Goal: Find specific page/section: Find specific page/section

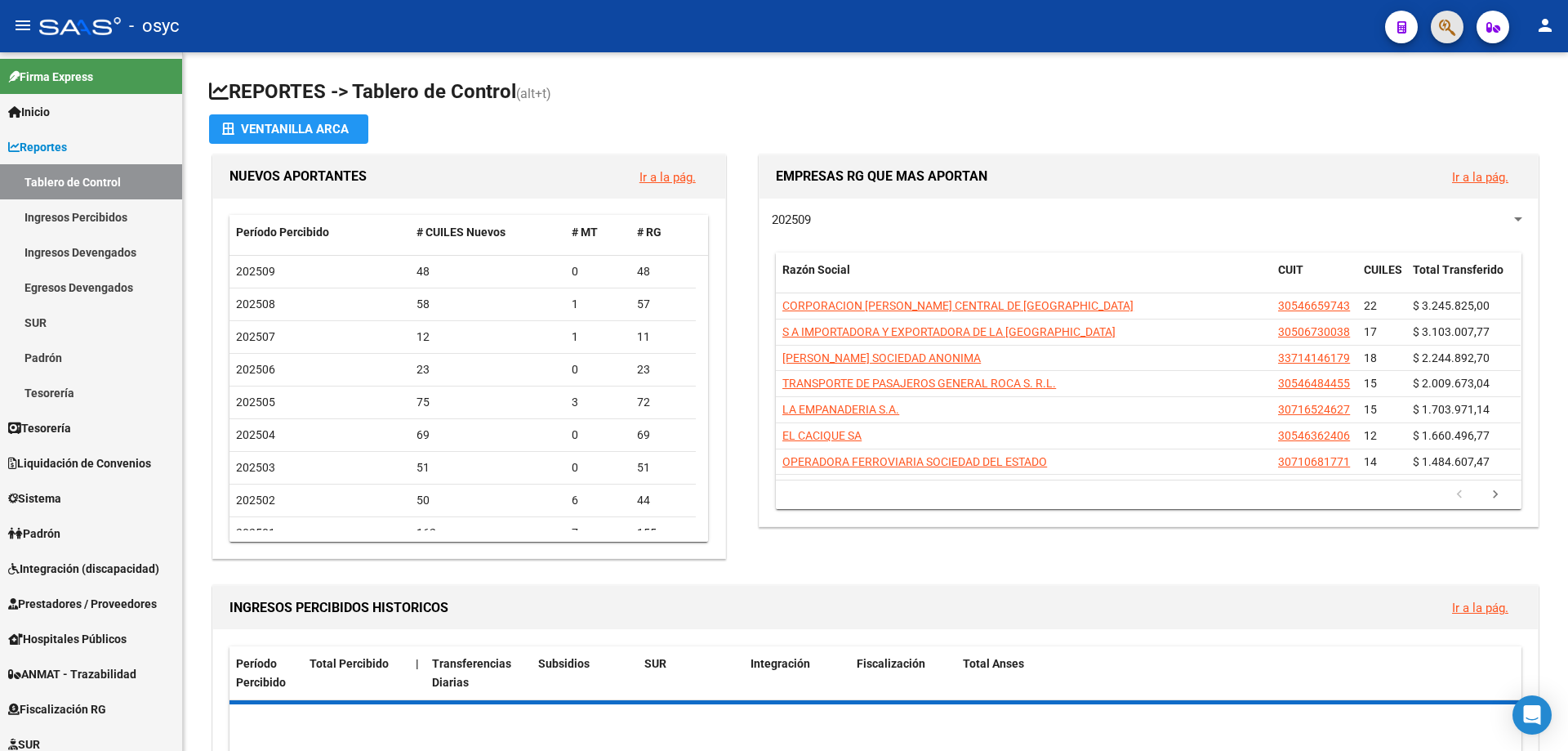
click at [1458, 29] on button "button" at bounding box center [1447, 26] width 33 height 33
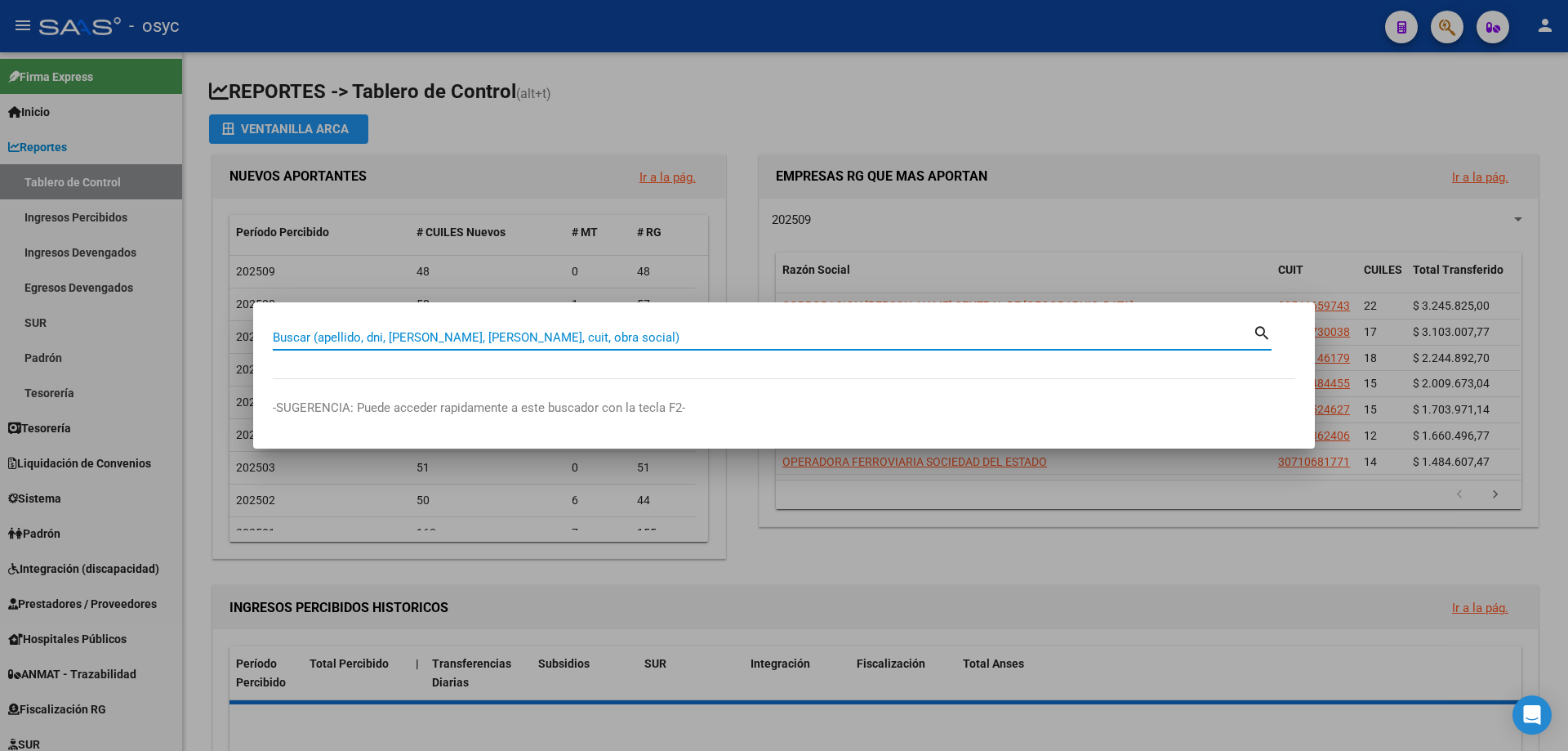
paste input "24661269"
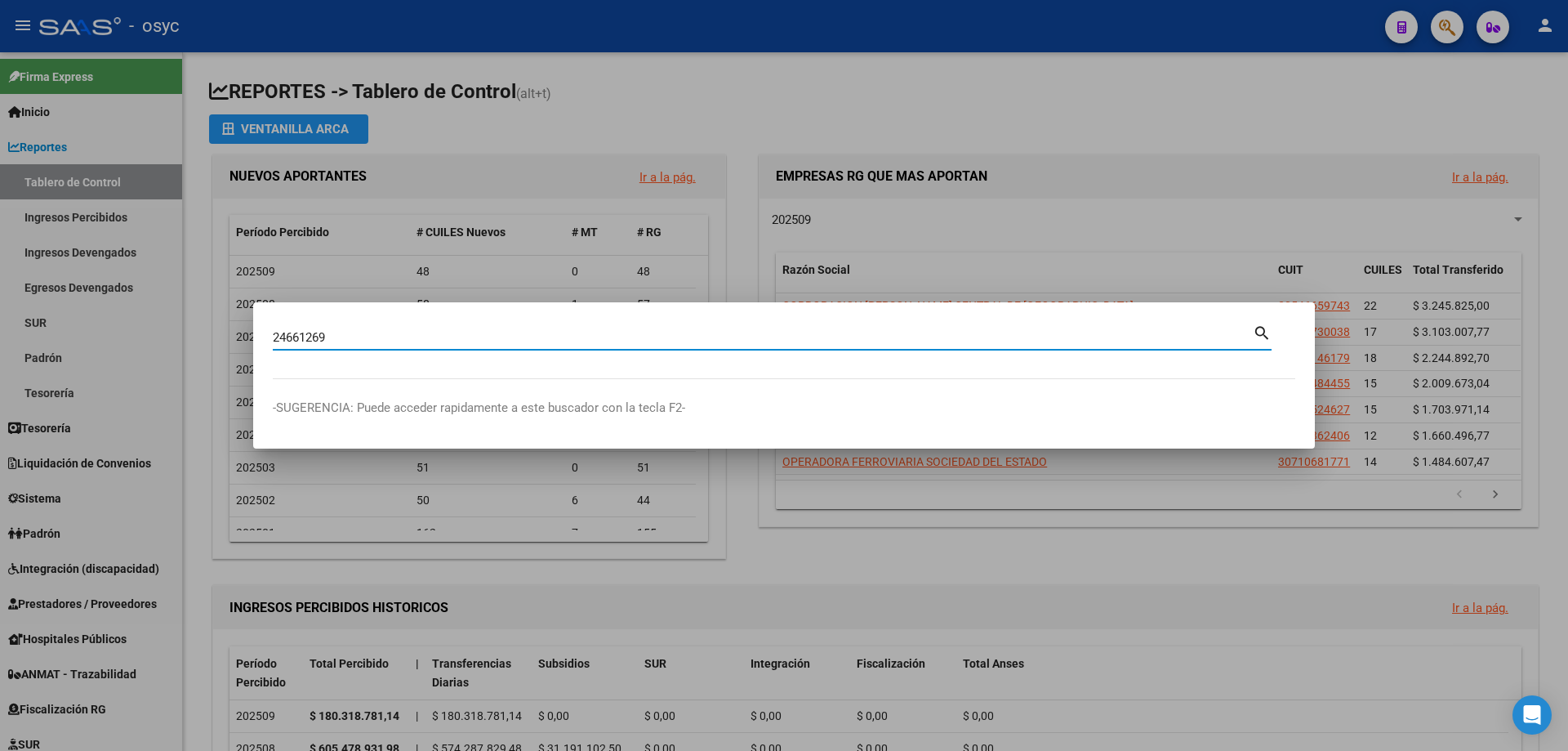
type input "24661269"
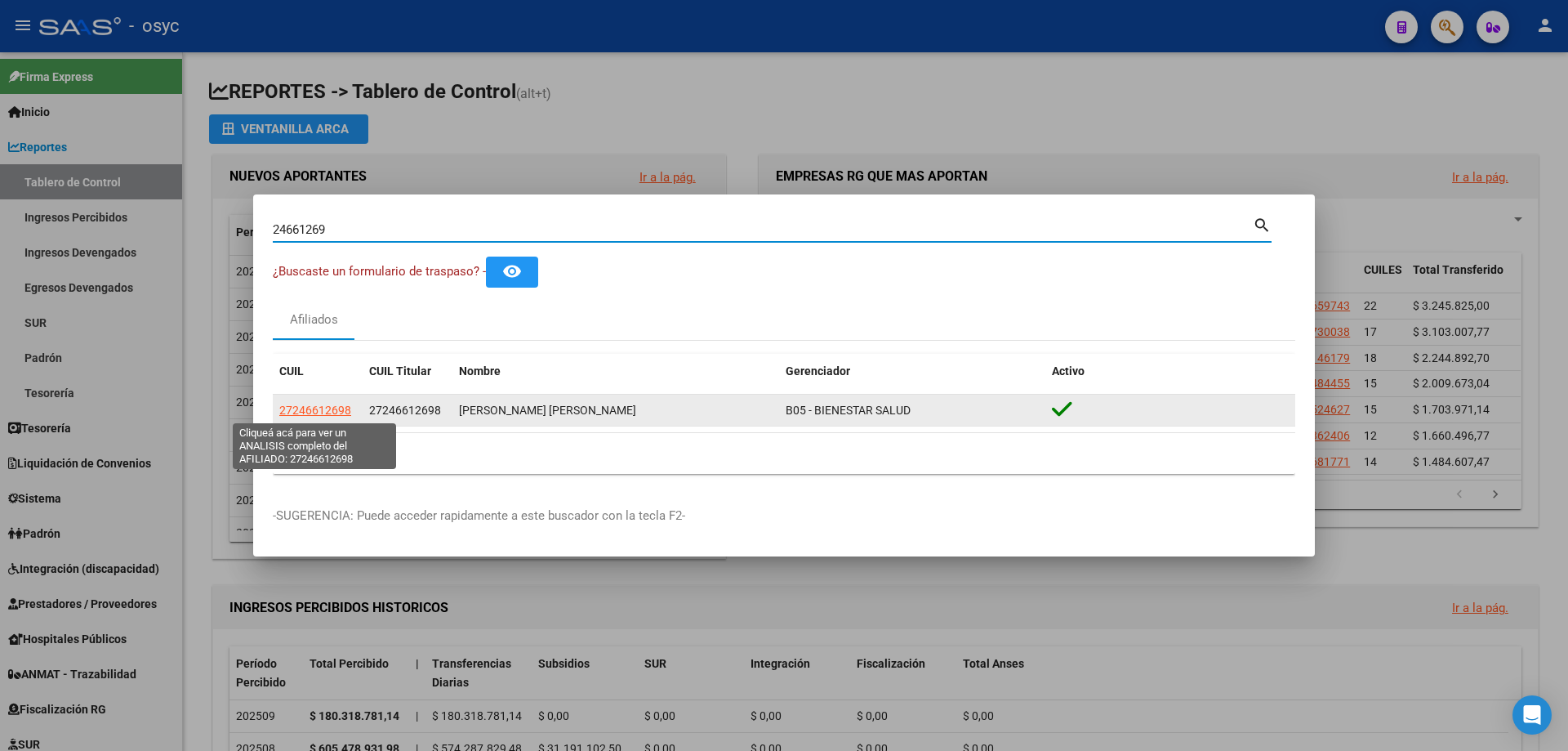
click at [300, 409] on span "27246612698" at bounding box center [315, 410] width 72 height 13
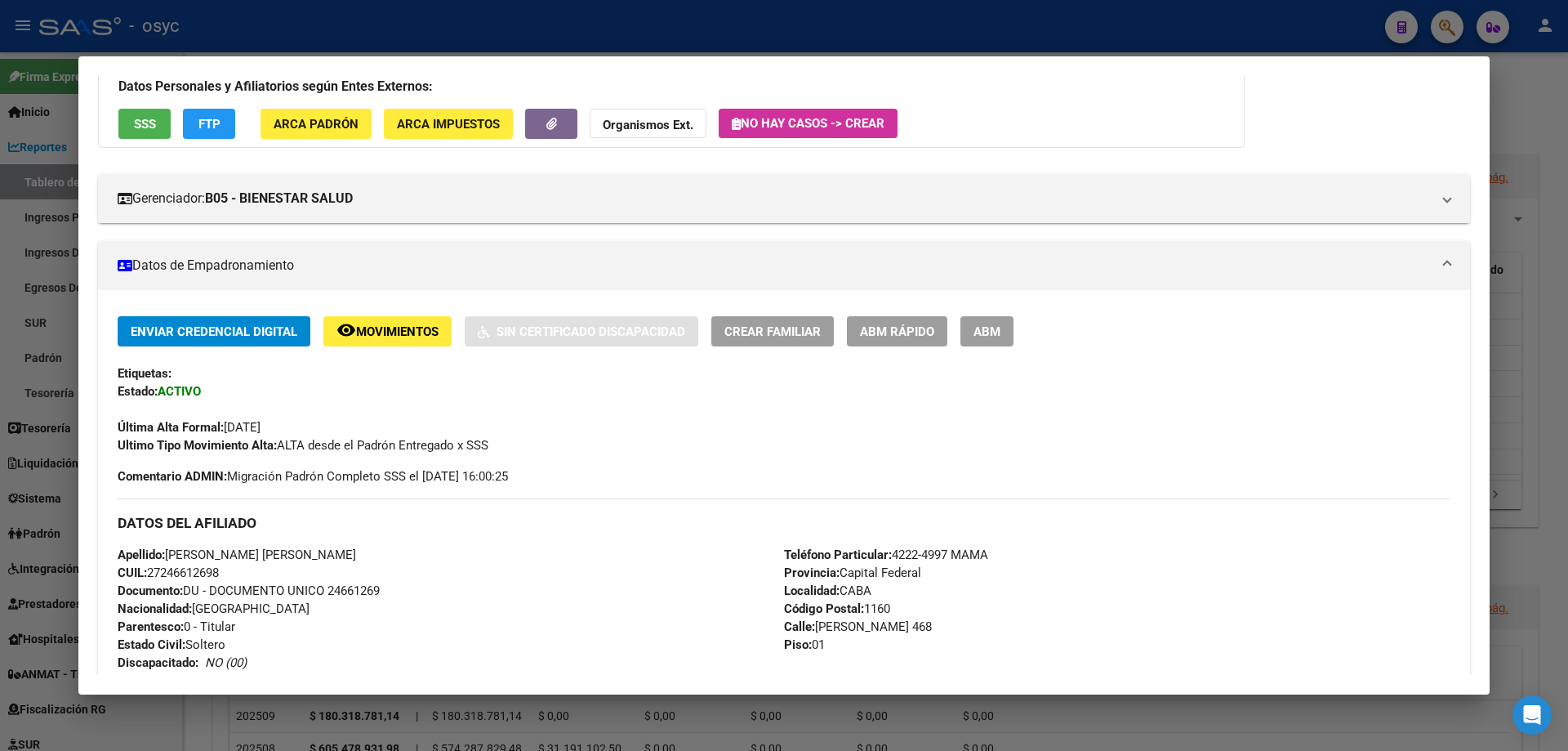
scroll to position [82, 0]
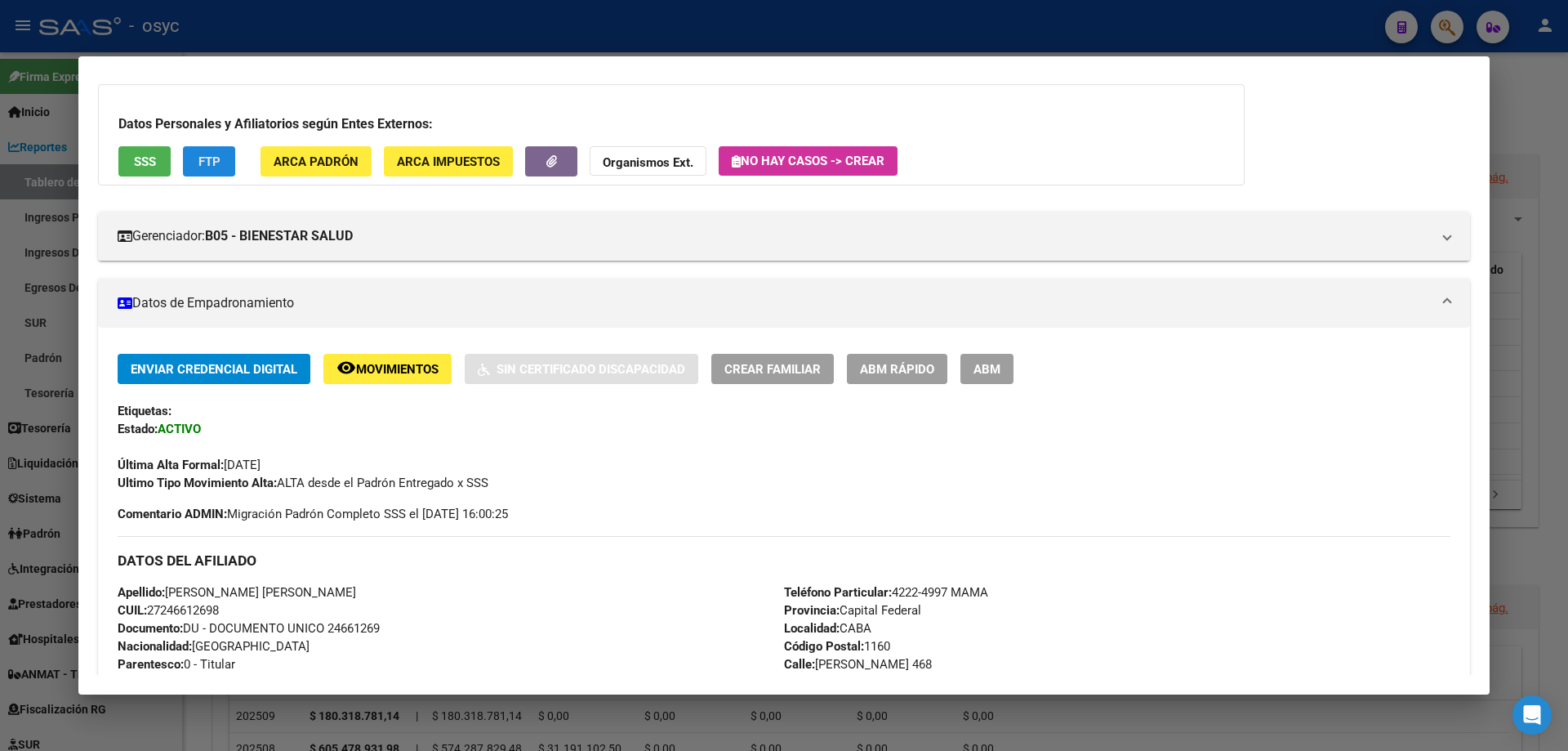
click at [217, 158] on span "FTP" at bounding box center [209, 161] width 22 height 15
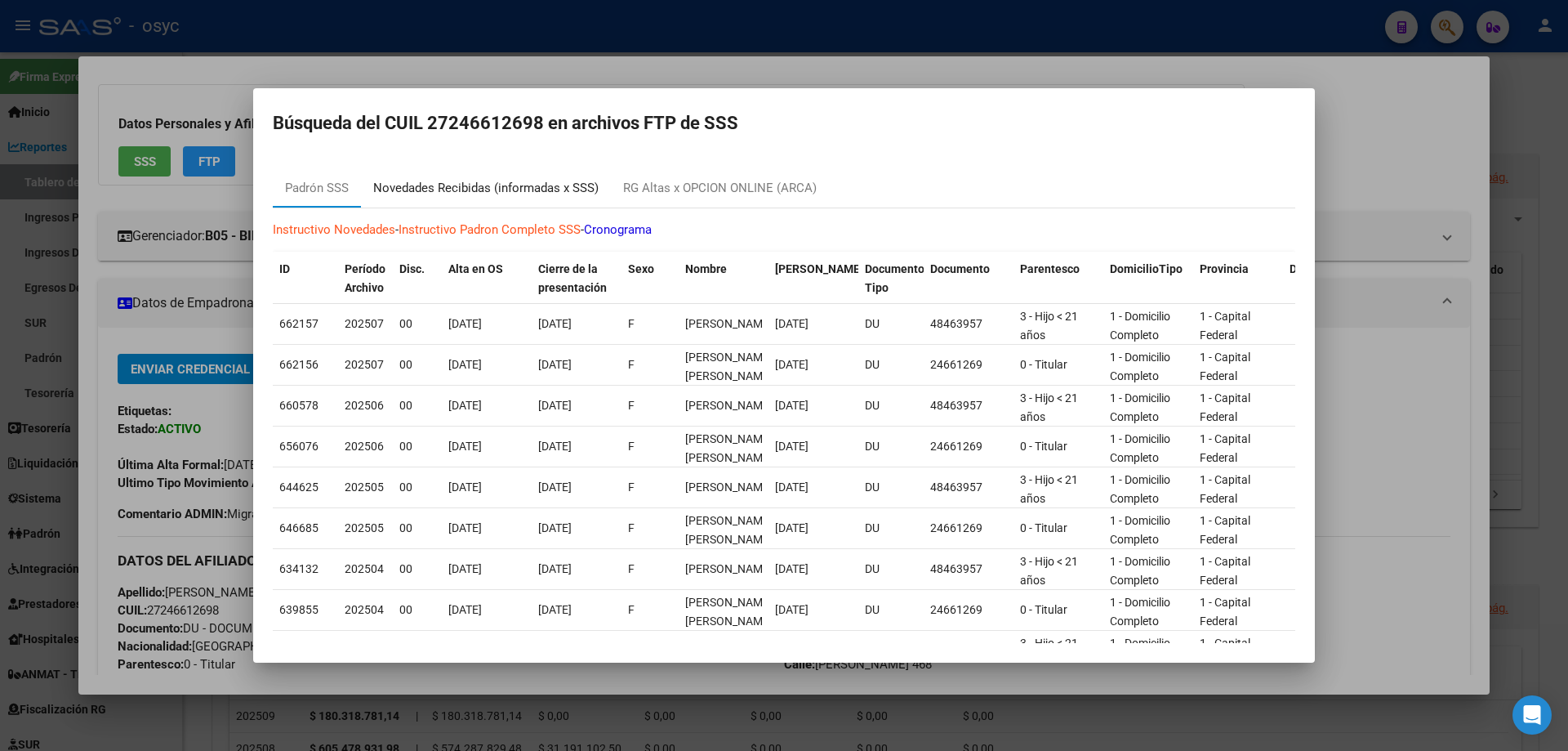
click at [461, 186] on div "Novedades Recibidas (informadas x SSS)" at bounding box center [486, 188] width 225 height 18
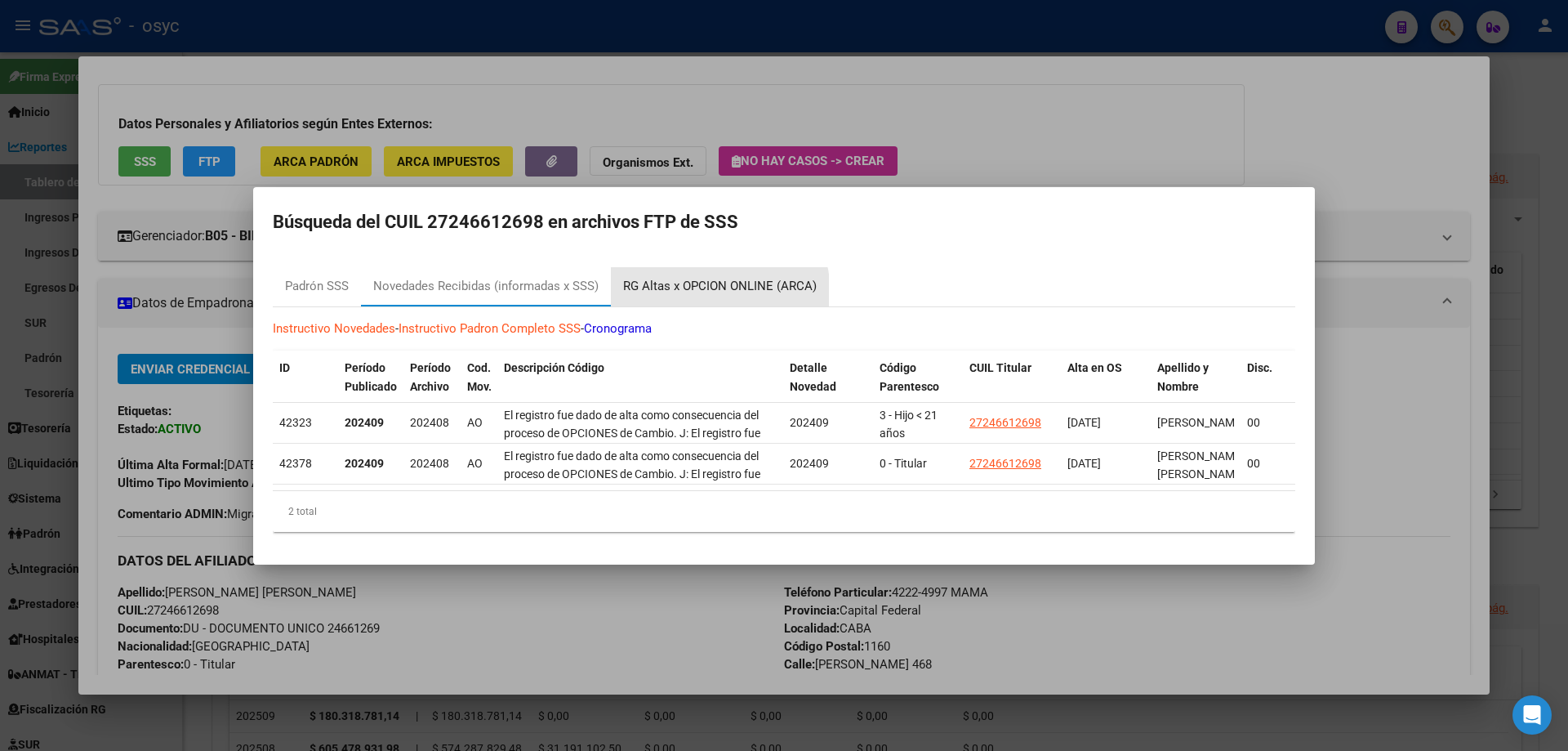
drag, startPoint x: 713, startPoint y: 287, endPoint x: 810, endPoint y: 18, distance: 286.0
click at [714, 287] on div "RG Altas x OPCION ONLINE (ARCA)" at bounding box center [720, 286] width 194 height 18
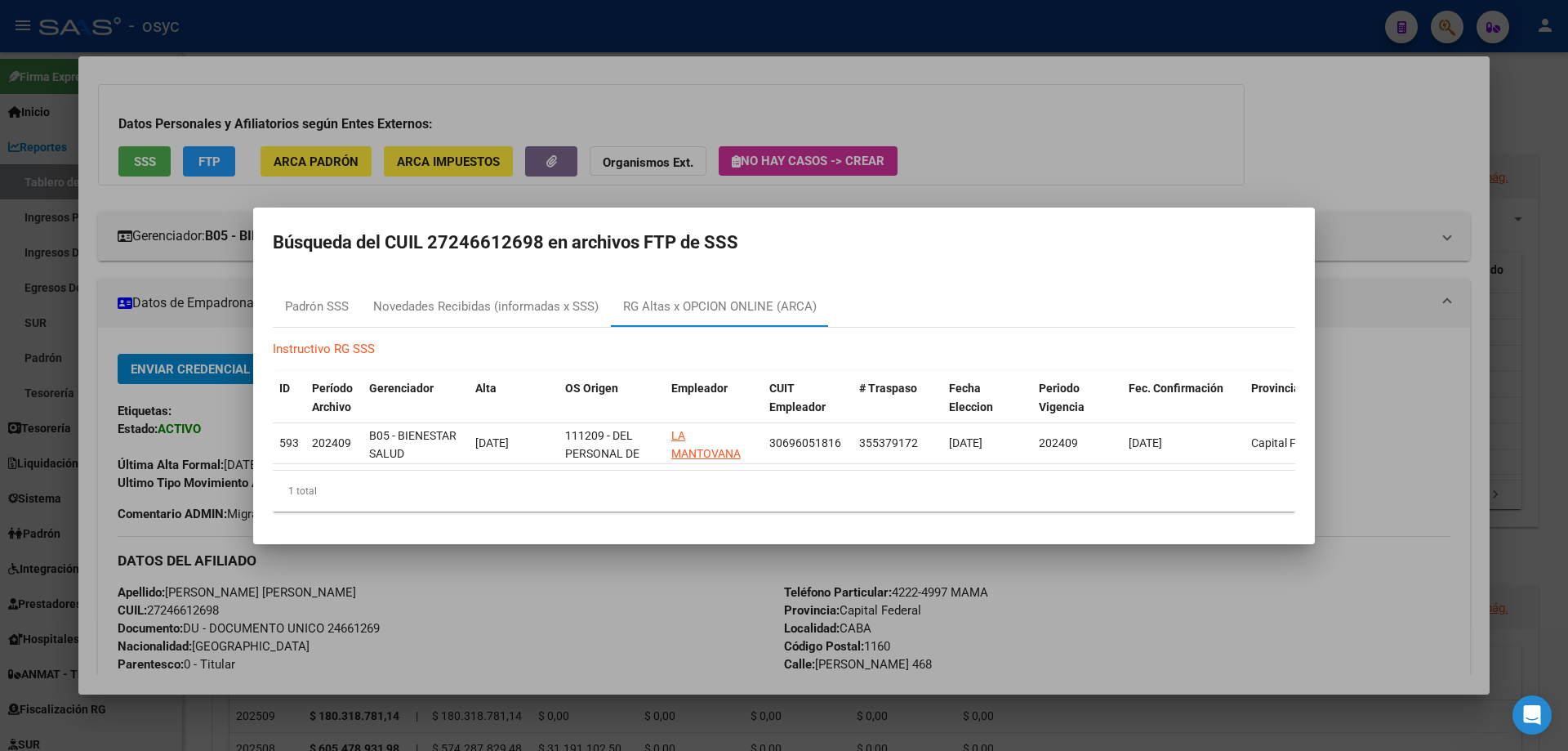
click at [674, 27] on div at bounding box center [784, 375] width 1568 height 751
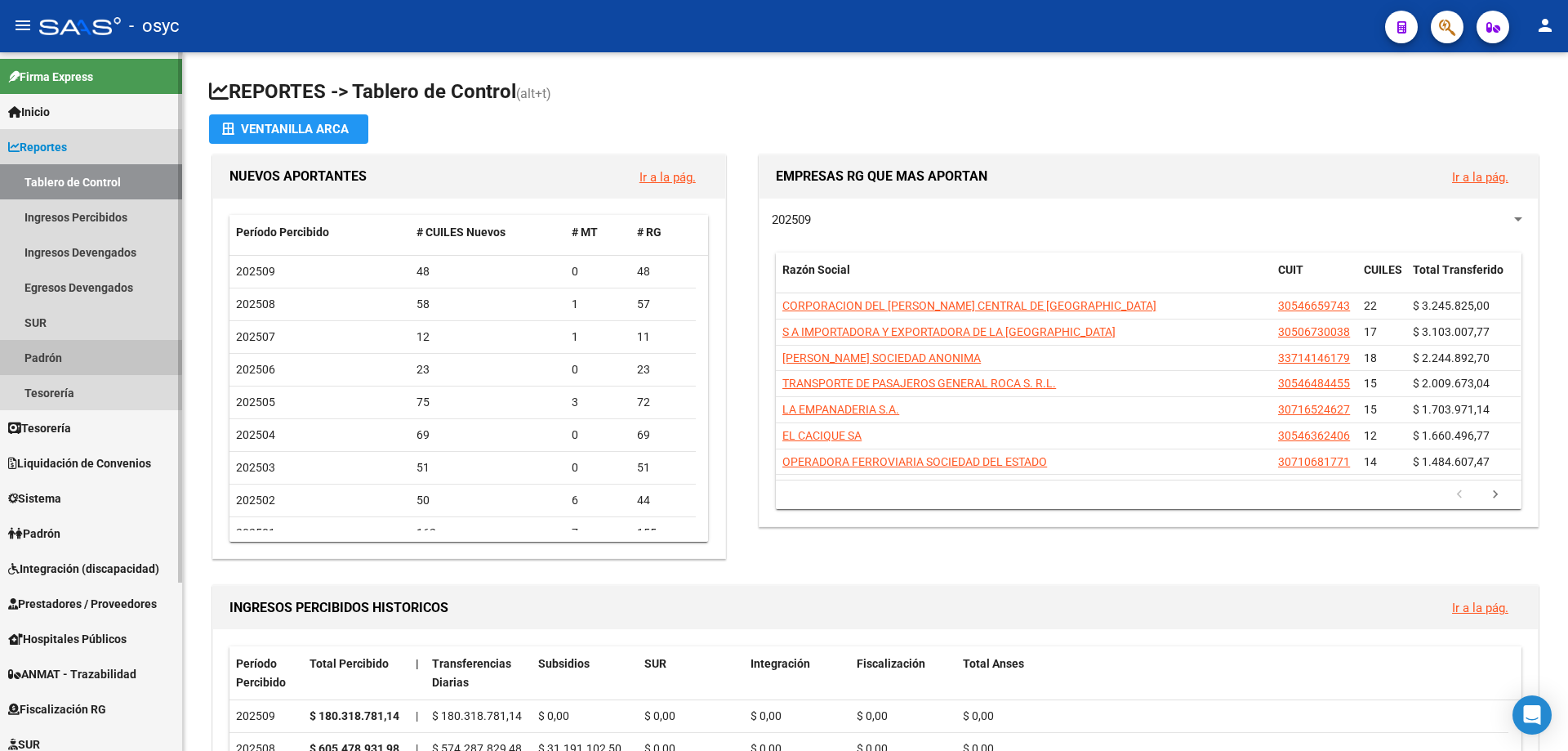
click at [73, 350] on link "Padrón" at bounding box center [91, 357] width 182 height 35
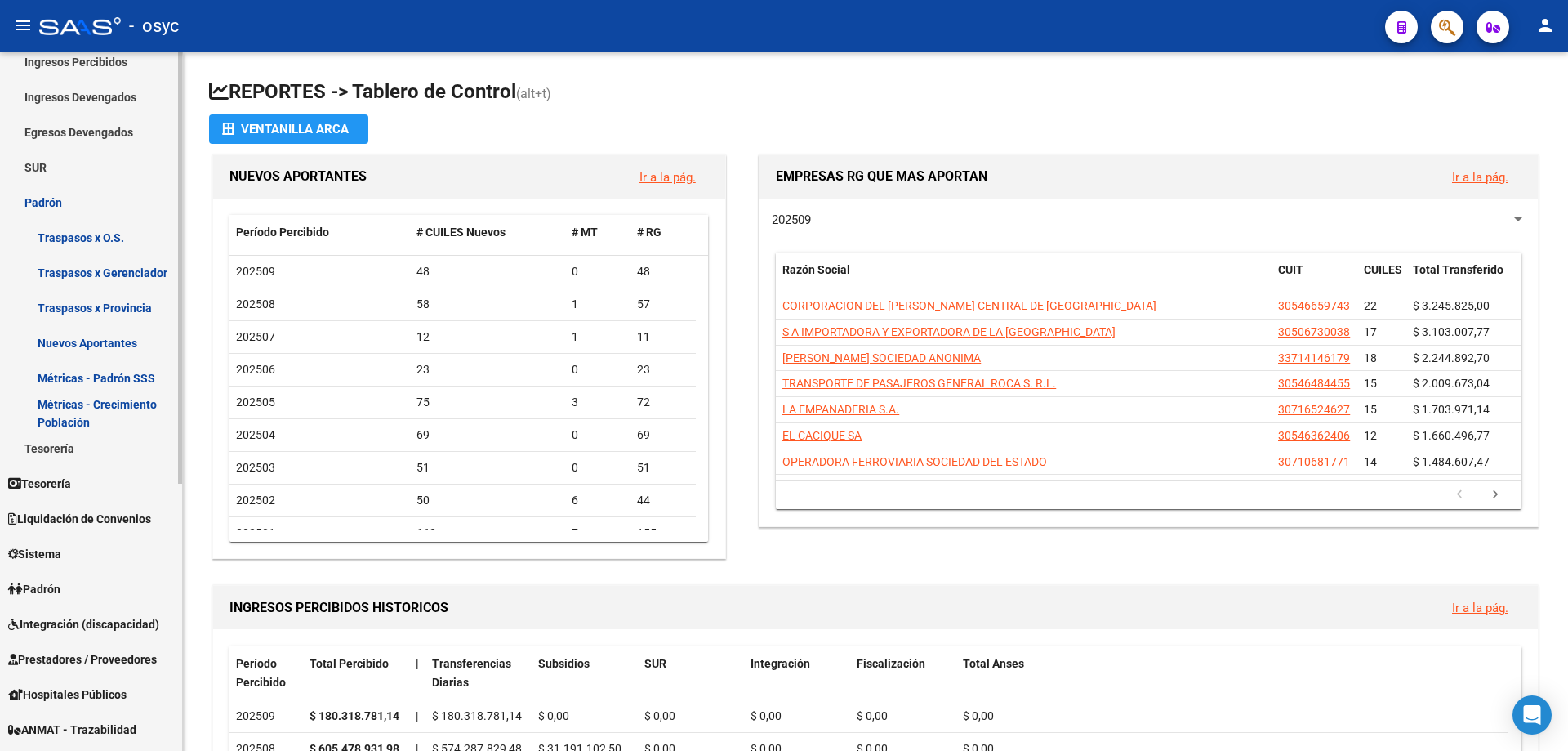
scroll to position [164, 0]
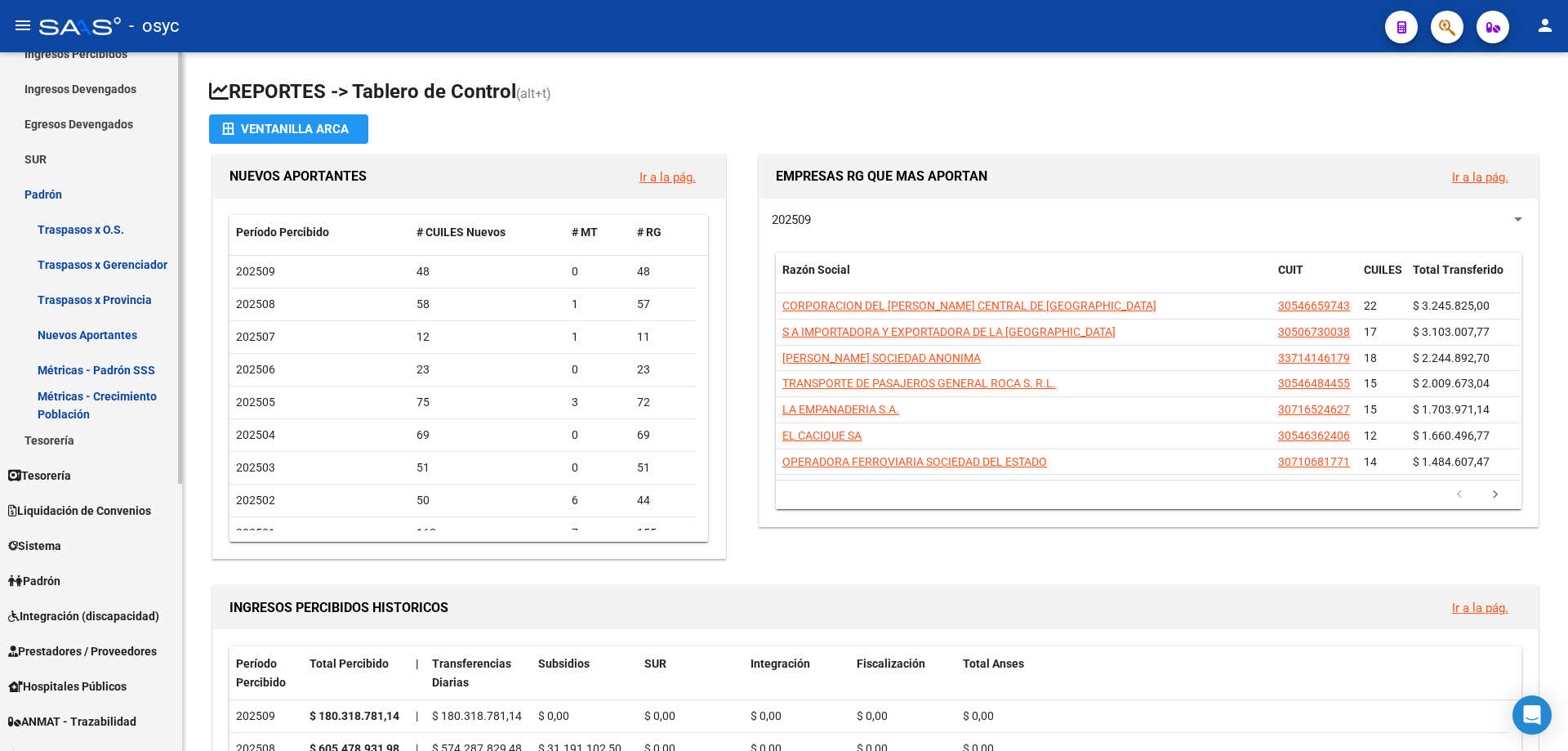
click at [62, 540] on span "Sistema" at bounding box center [34, 546] width 53 height 18
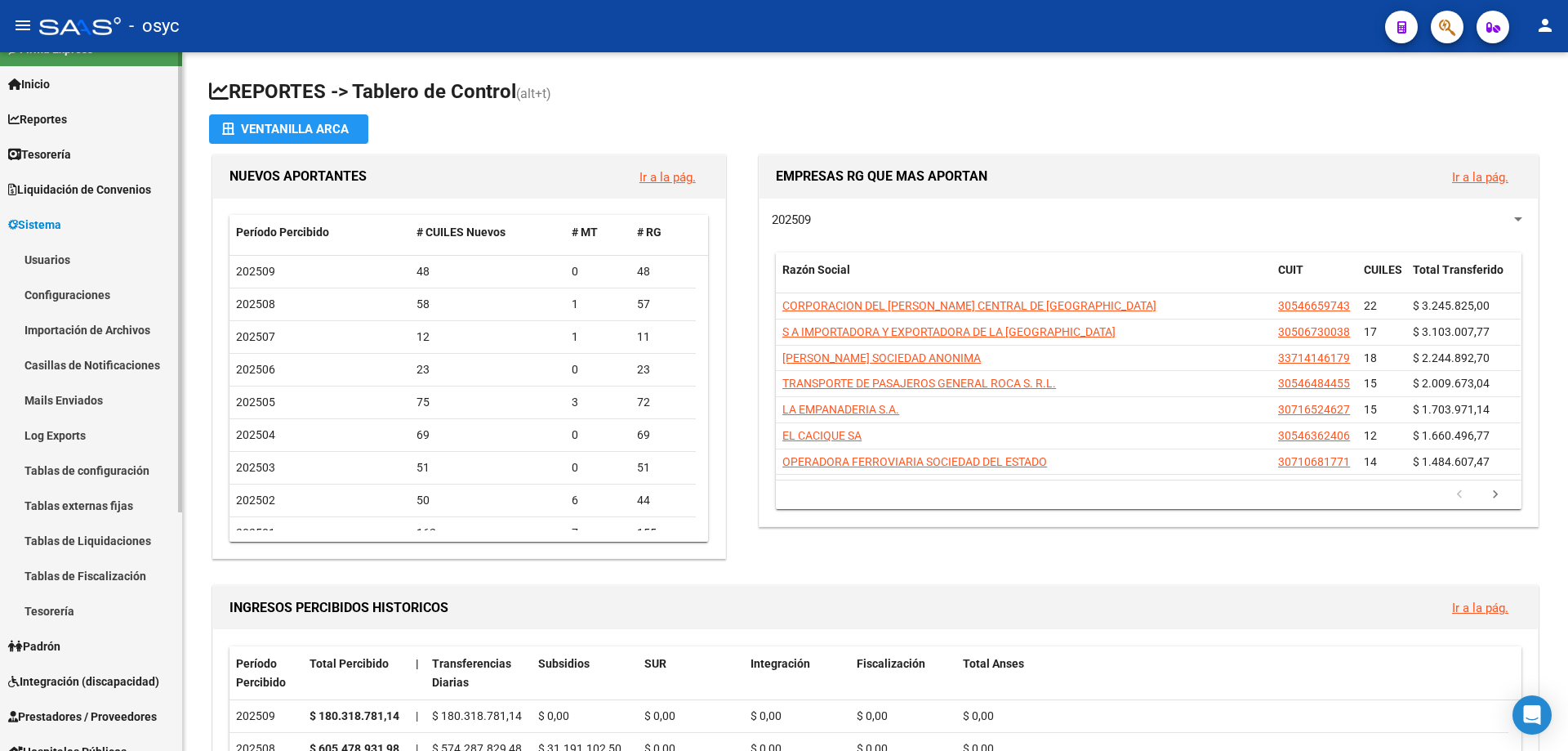
scroll to position [0, 0]
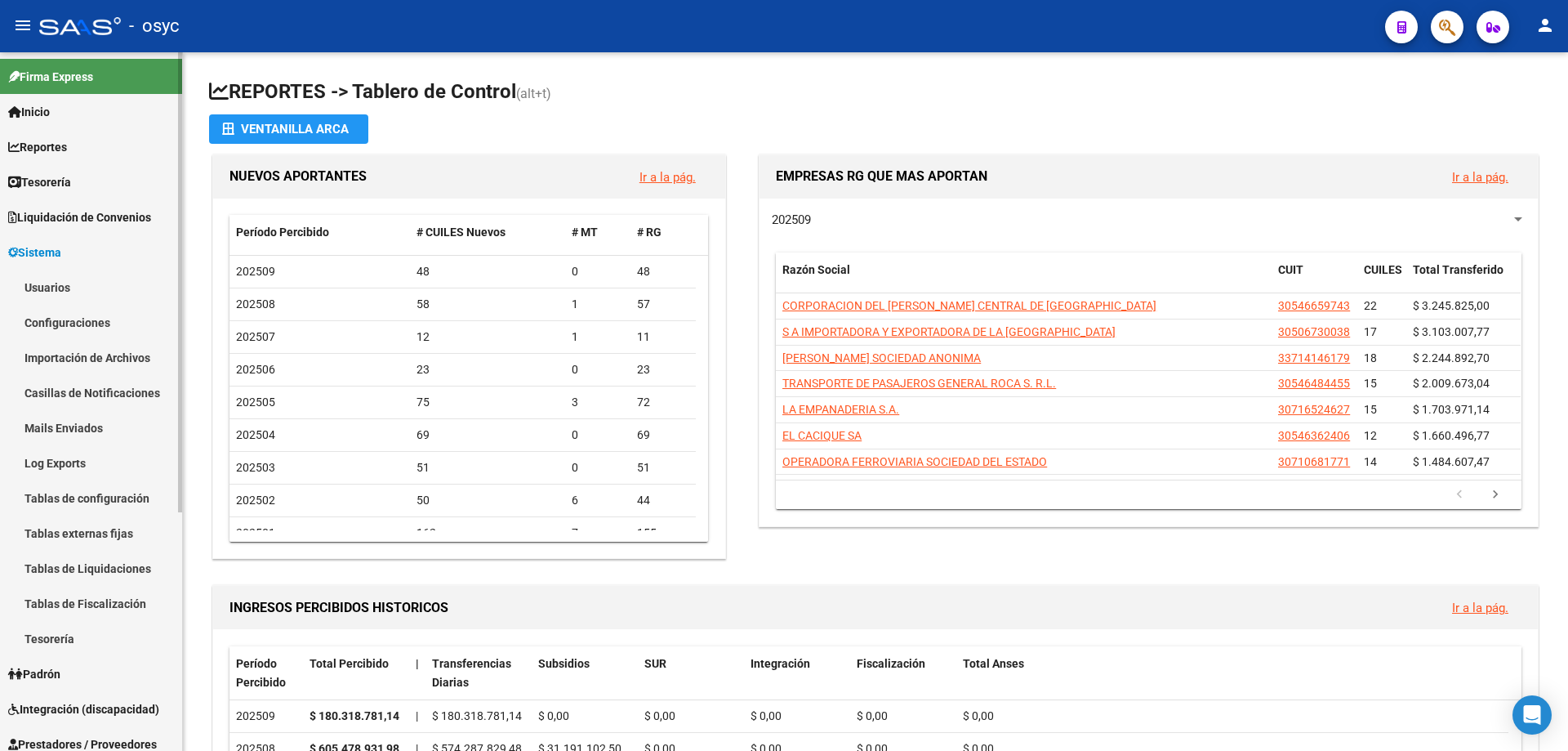
click at [143, 215] on span "Liquidación de Convenios" at bounding box center [79, 217] width 143 height 18
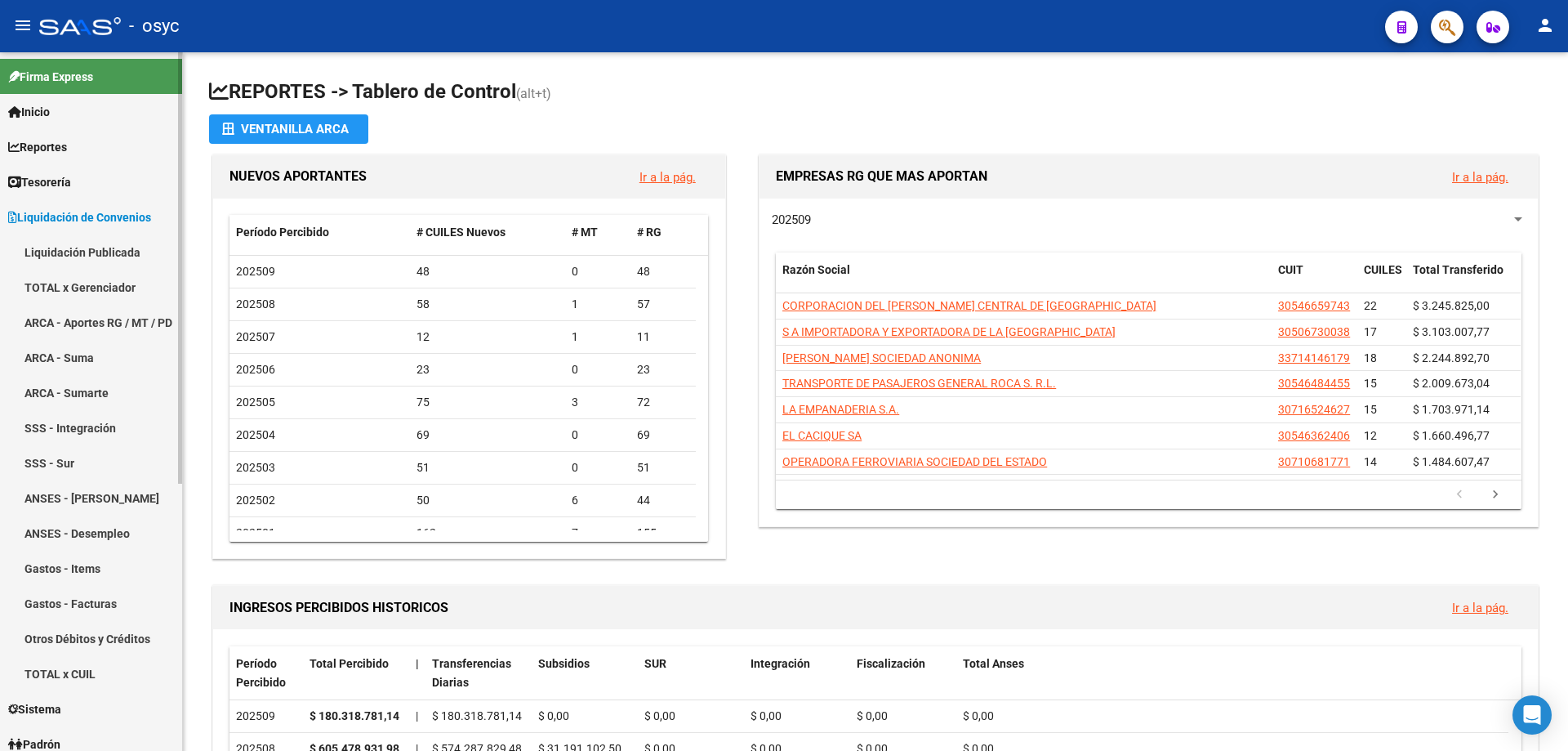
click at [97, 282] on link "TOTAL x Gerenciador" at bounding box center [91, 287] width 182 height 35
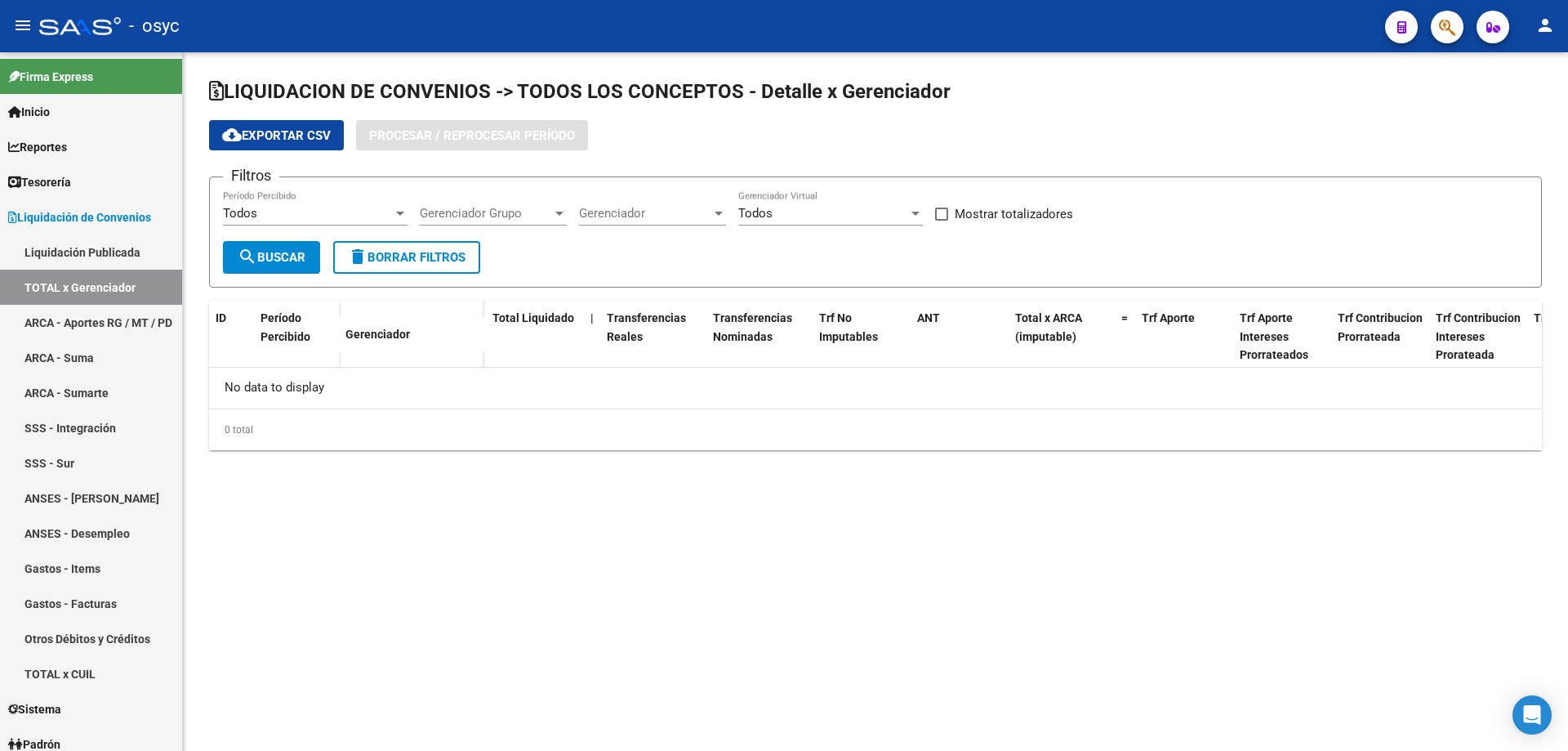
checkbox input "true"
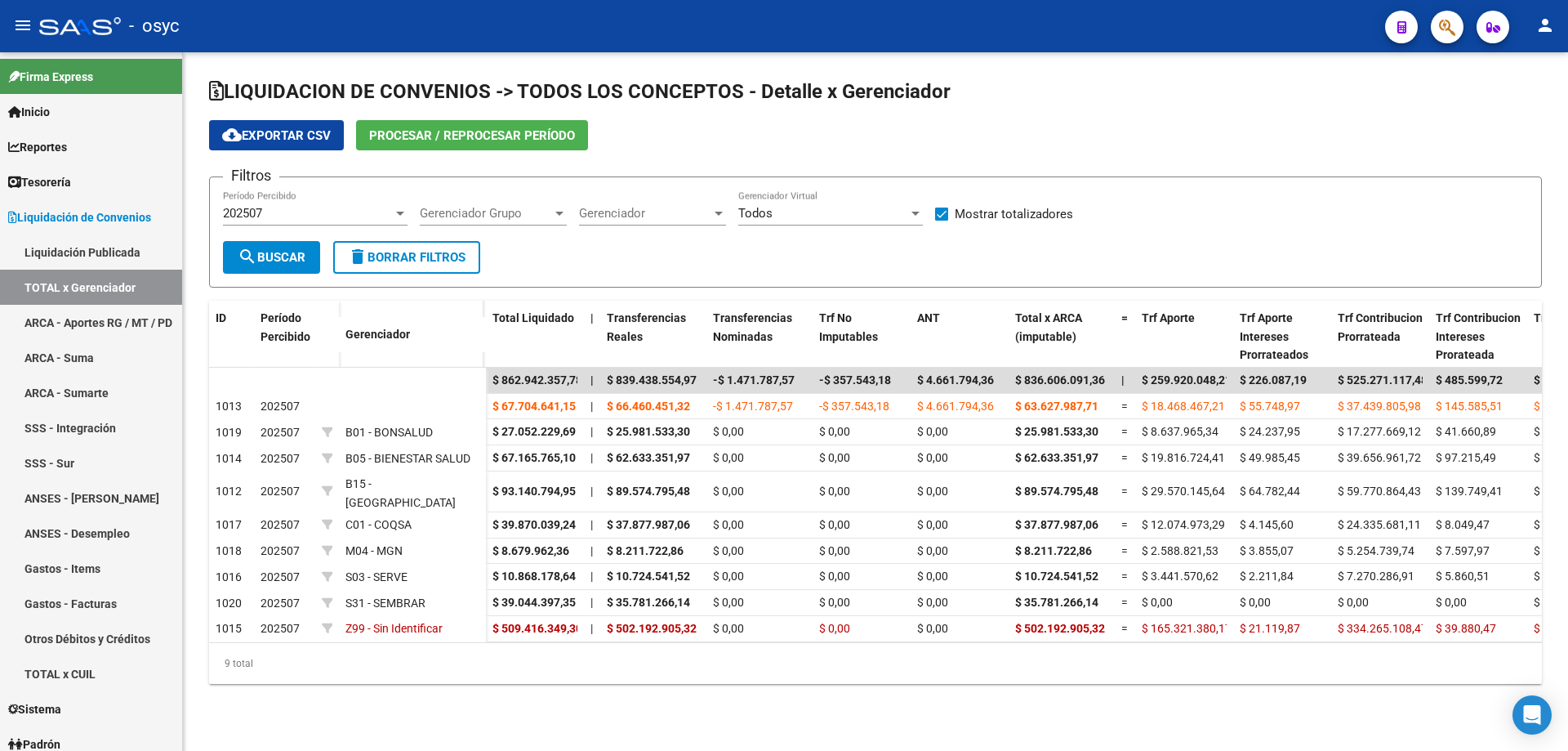
click at [392, 210] on div "202507" at bounding box center [307, 213] width 170 height 15
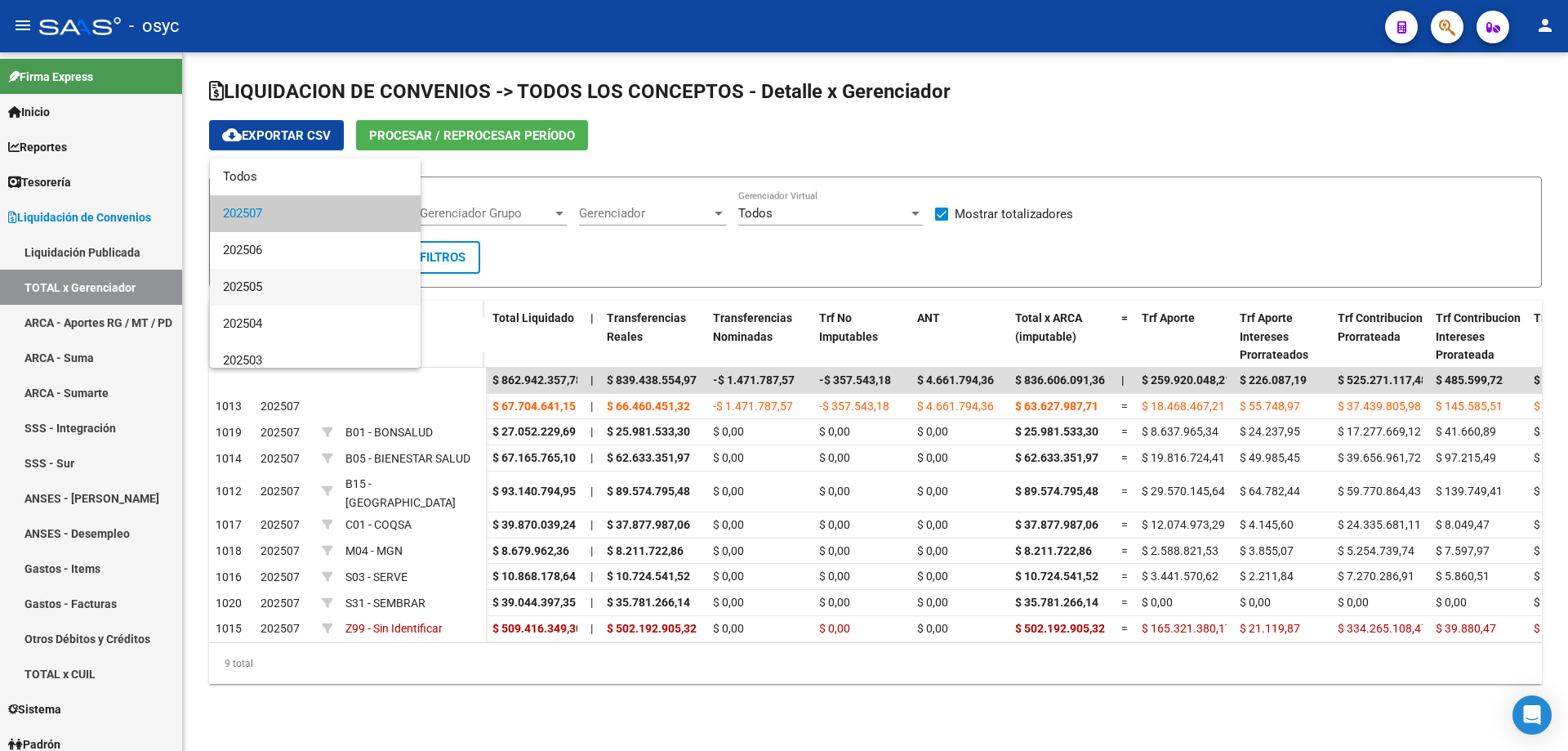
scroll to position [82, 0]
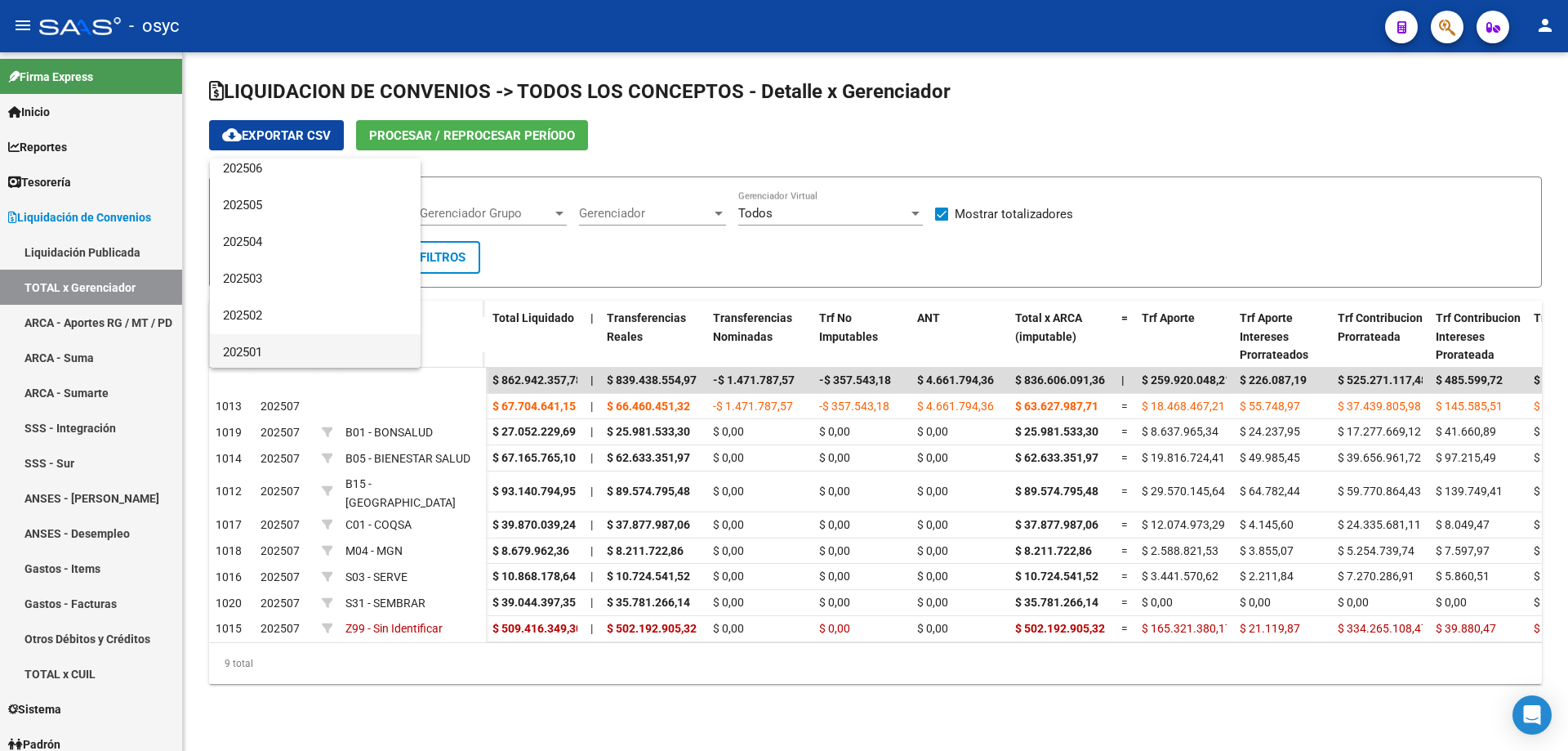
click at [315, 344] on span "202501" at bounding box center [315, 353] width 185 height 37
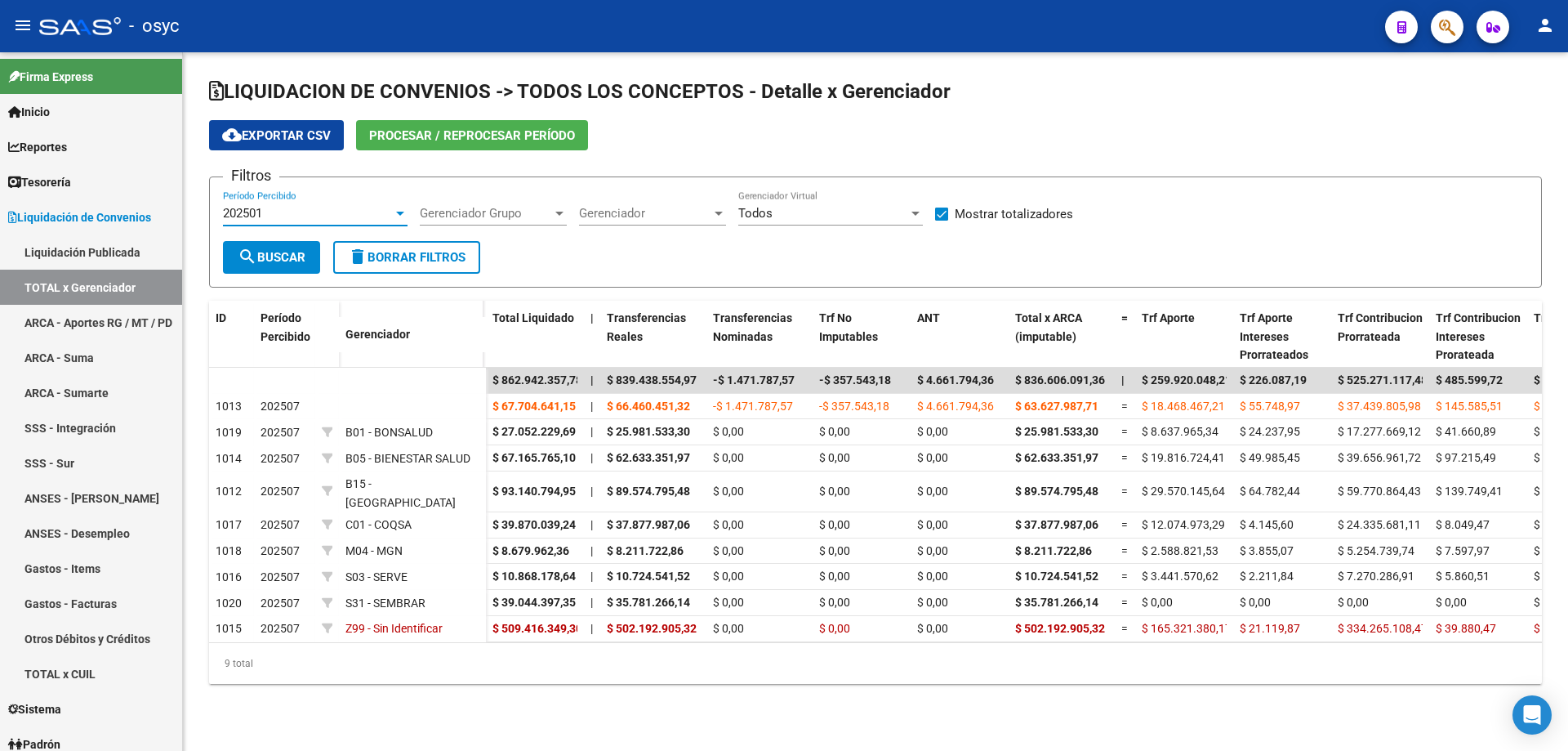
scroll to position [85, 0]
